Goal: Task Accomplishment & Management: Manage account settings

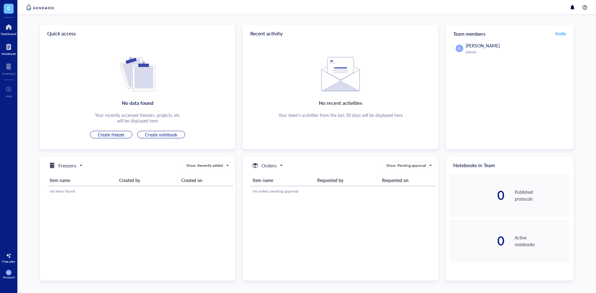
click at [11, 46] on div at bounding box center [9, 47] width 14 height 10
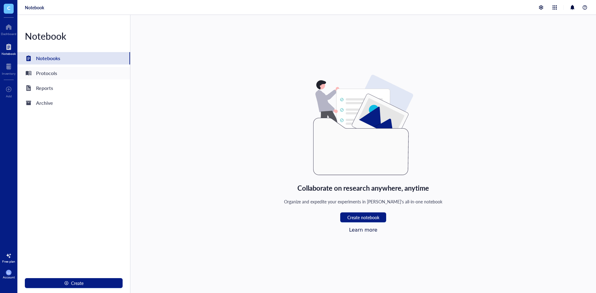
click at [40, 75] on div "Protocols" at bounding box center [46, 73] width 21 height 9
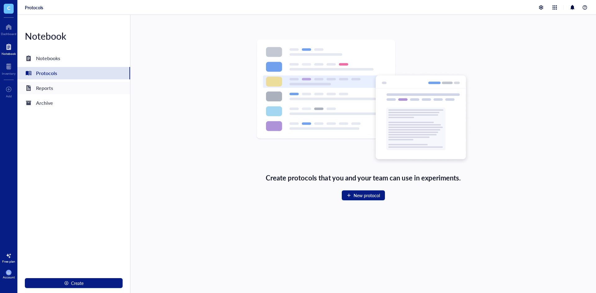
click at [44, 89] on div "Reports" at bounding box center [44, 88] width 17 height 9
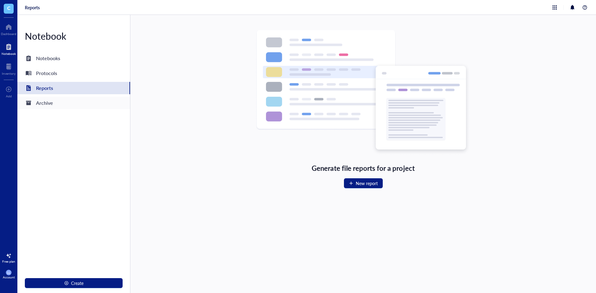
click at [46, 106] on div "Archive" at bounding box center [44, 103] width 17 height 9
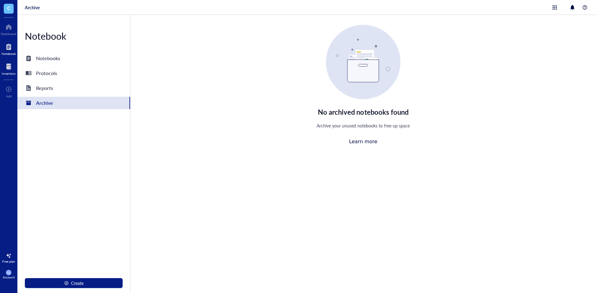
click at [8, 62] on div at bounding box center [9, 67] width 14 height 10
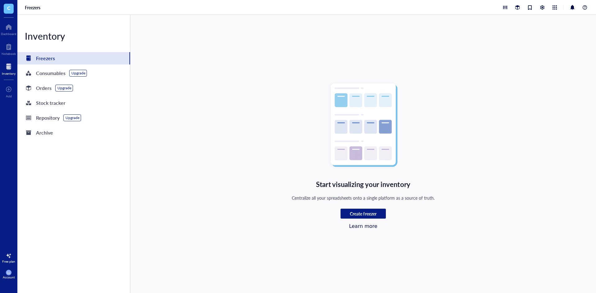
click at [59, 61] on div "Freezers" at bounding box center [73, 58] width 113 height 12
click at [52, 104] on div "Stock tracker" at bounding box center [50, 103] width 29 height 9
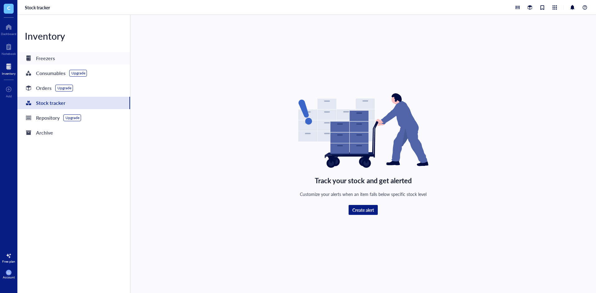
click at [50, 62] on div "Freezers" at bounding box center [45, 58] width 19 height 9
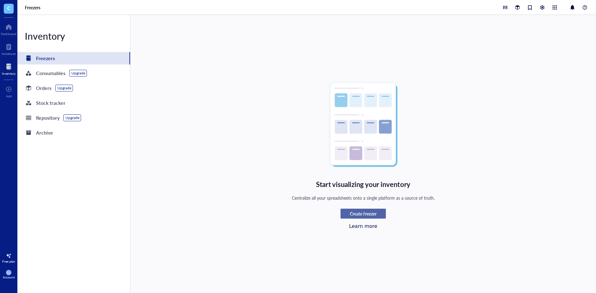
click at [354, 216] on span "Create freezer" at bounding box center [363, 214] width 26 height 6
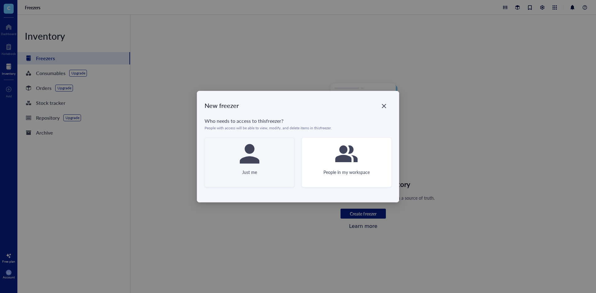
click at [272, 154] on div "Just me" at bounding box center [250, 163] width 90 height 50
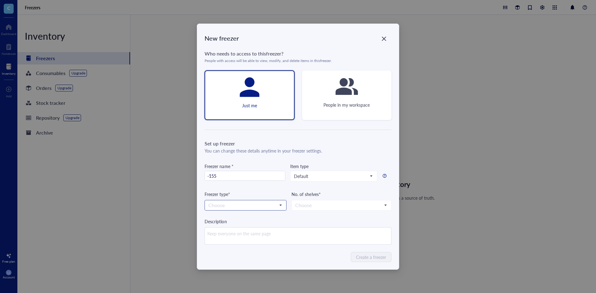
type input "-155"
click at [254, 205] on input "search" at bounding box center [242, 205] width 69 height 9
click at [233, 203] on input "search" at bounding box center [242, 205] width 69 height 9
click at [238, 203] on input "search" at bounding box center [242, 205] width 69 height 9
click at [218, 255] on div "LN2" at bounding box center [246, 256] width 74 height 7
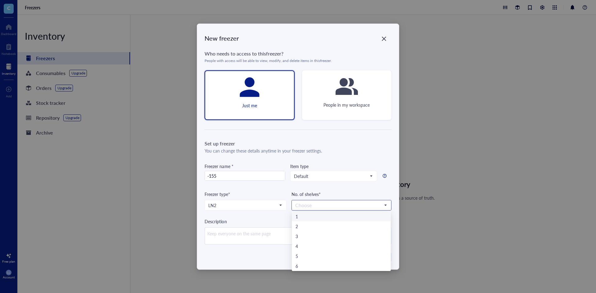
click at [329, 206] on input "search" at bounding box center [338, 205] width 87 height 9
click at [307, 218] on div "1" at bounding box center [342, 216] width 92 height 7
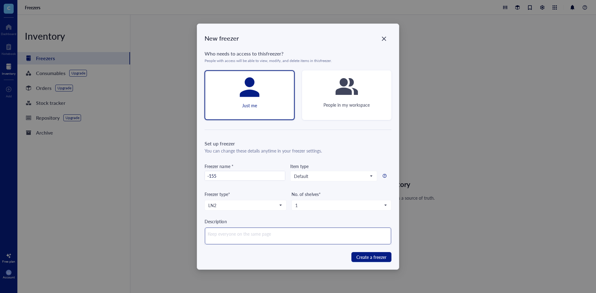
click at [262, 242] on textarea at bounding box center [298, 236] width 186 height 17
click at [376, 254] on span "Create a freezer" at bounding box center [371, 257] width 30 height 7
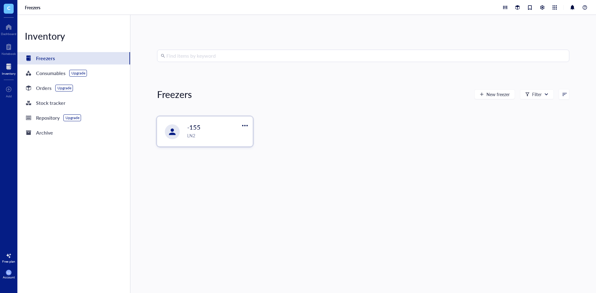
click at [208, 136] on div "LN2" at bounding box center [217, 135] width 61 height 7
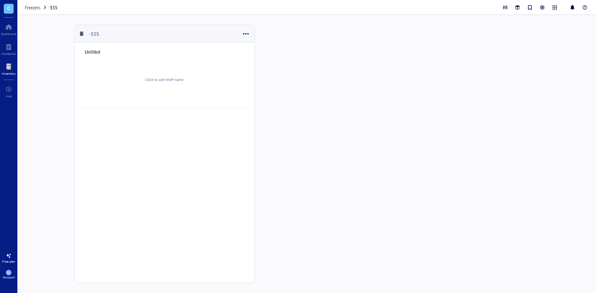
click at [136, 91] on div "Click to add shelf name" at bounding box center [164, 79] width 165 height 47
click at [272, 88] on div at bounding box center [283, 154] width 42 height 259
click at [166, 134] on div "Untitled Click to add shelf name" at bounding box center [165, 172] width 180 height 258
click at [246, 33] on div at bounding box center [245, 33] width 9 height 9
click at [150, 182] on div "Untitled Click to add shelf name" at bounding box center [165, 172] width 180 height 258
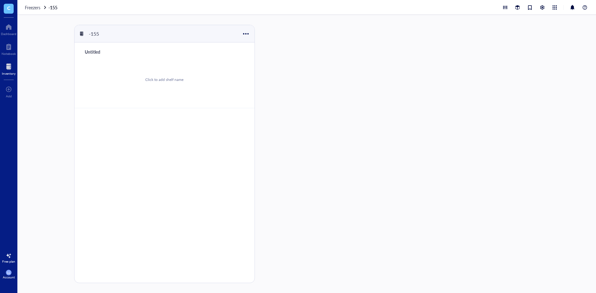
click at [150, 182] on div "Untitled Click to add shelf name" at bounding box center [165, 172] width 180 height 258
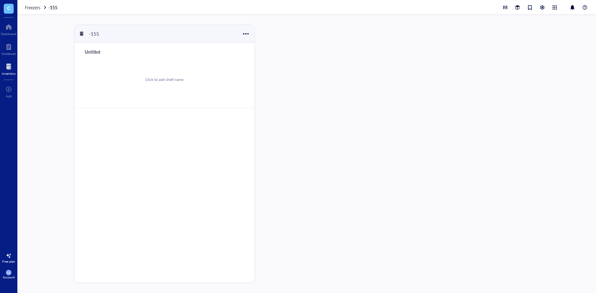
click at [5, 63] on div at bounding box center [9, 67] width 14 height 10
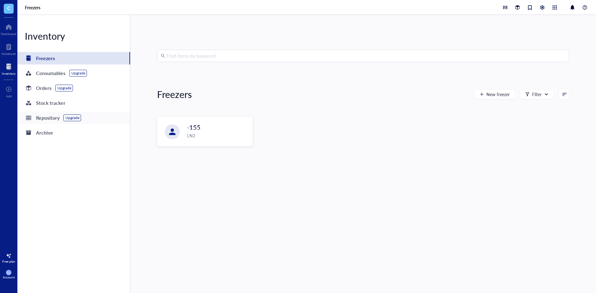
click at [49, 120] on div "Repository" at bounding box center [48, 118] width 24 height 9
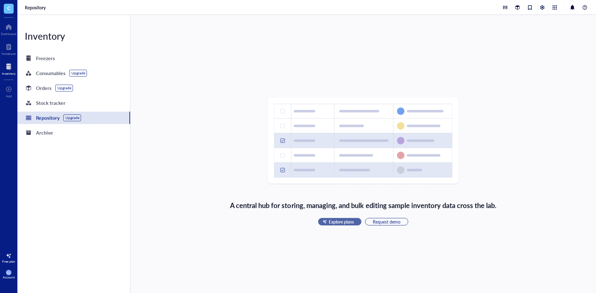
click at [352, 224] on span "Explore plans" at bounding box center [341, 222] width 25 height 6
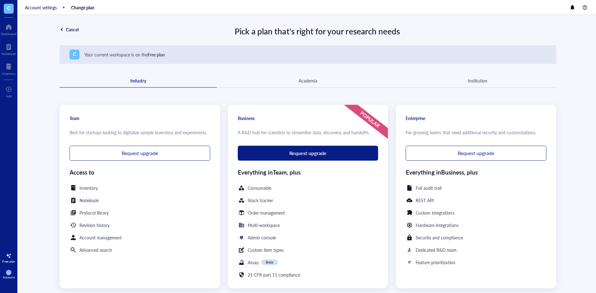
click at [313, 81] on div "Academia" at bounding box center [308, 80] width 19 height 7
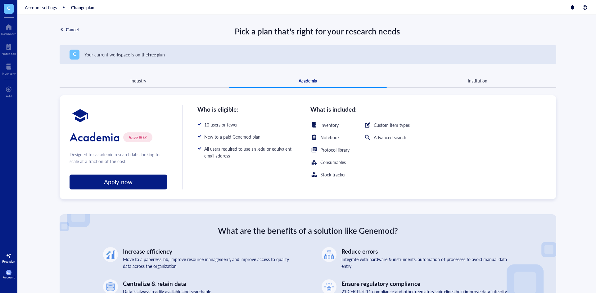
click at [140, 184] on div "Apply now" at bounding box center [119, 182] width 98 height 15
click at [74, 56] on span "C" at bounding box center [74, 54] width 3 height 8
click at [66, 30] on div "Cancel" at bounding box center [72, 30] width 13 height 6
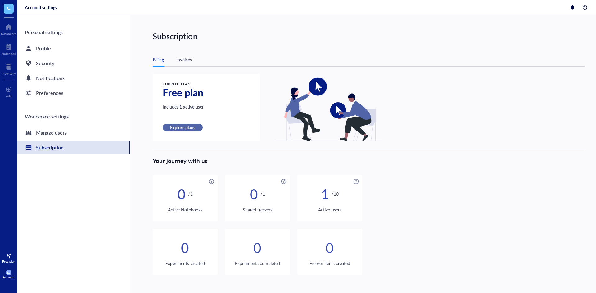
click at [178, 128] on span "Explore plans" at bounding box center [182, 128] width 25 height 6
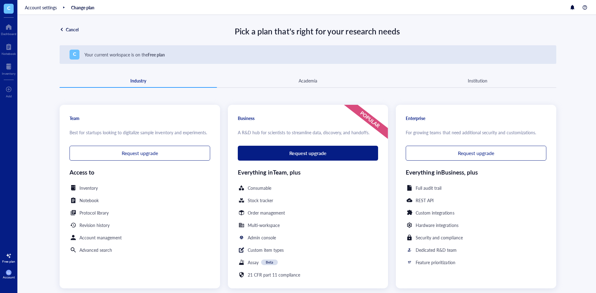
click at [66, 28] on div "Cancel" at bounding box center [72, 30] width 13 height 6
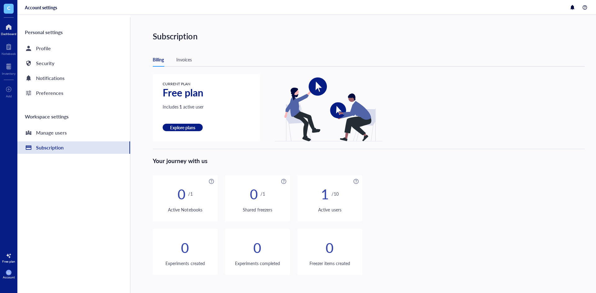
click at [10, 31] on div at bounding box center [9, 27] width 16 height 10
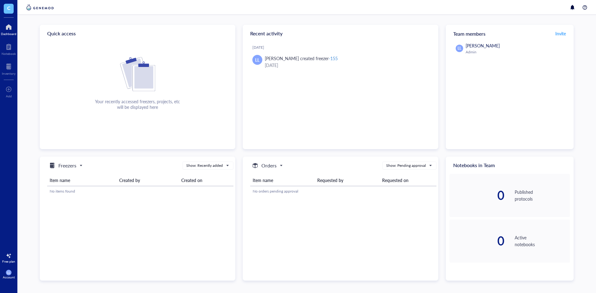
click at [107, 63] on div "Your recently accessed freezers, projects, etc will be displayed here" at bounding box center [138, 83] width 196 height 53
click at [142, 71] on img at bounding box center [137, 74] width 35 height 34
click at [10, 46] on div at bounding box center [9, 47] width 14 height 10
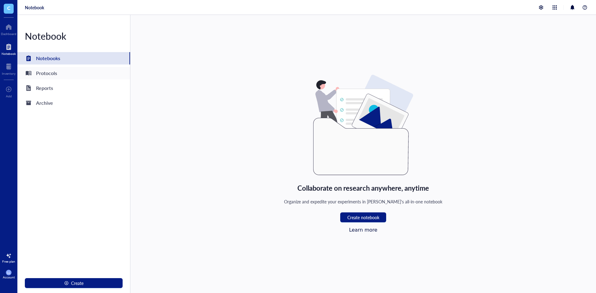
click at [42, 72] on div "Protocols" at bounding box center [46, 73] width 21 height 9
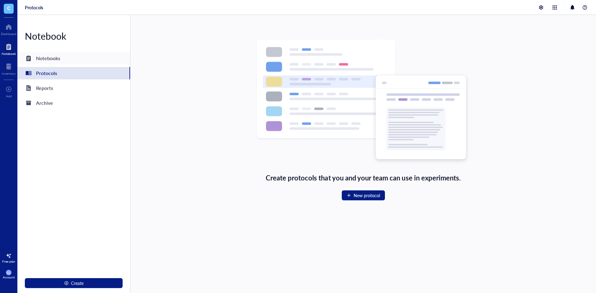
click at [39, 62] on div "Notebooks" at bounding box center [48, 58] width 24 height 9
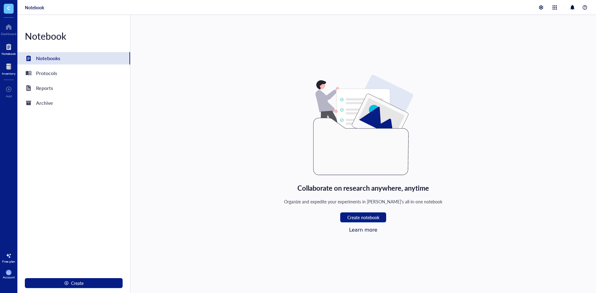
click at [11, 71] on div at bounding box center [9, 67] width 14 height 10
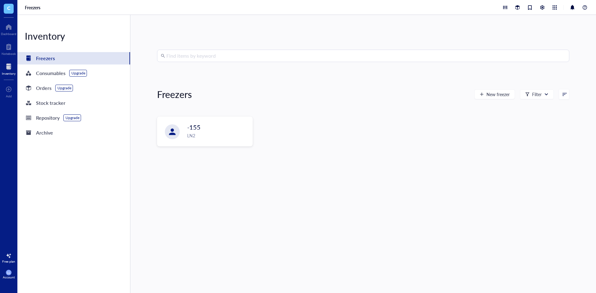
click at [563, 94] on div at bounding box center [565, 94] width 4 height 4
click at [367, 153] on div "-155 LN2" at bounding box center [363, 137] width 412 height 40
